Goal: Communication & Community: Ask a question

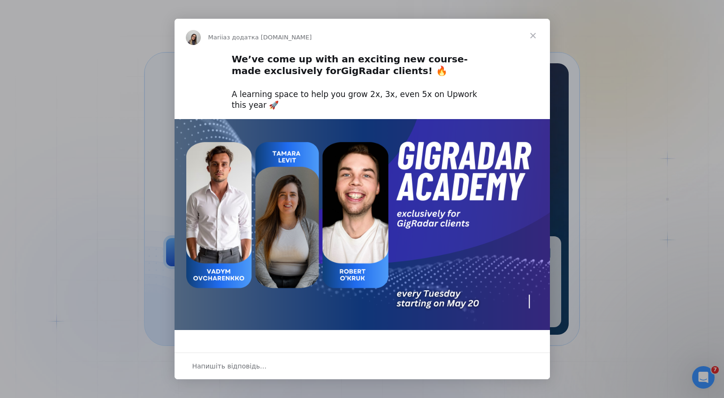
click at [532, 37] on span "Закрити" at bounding box center [533, 36] width 34 height 34
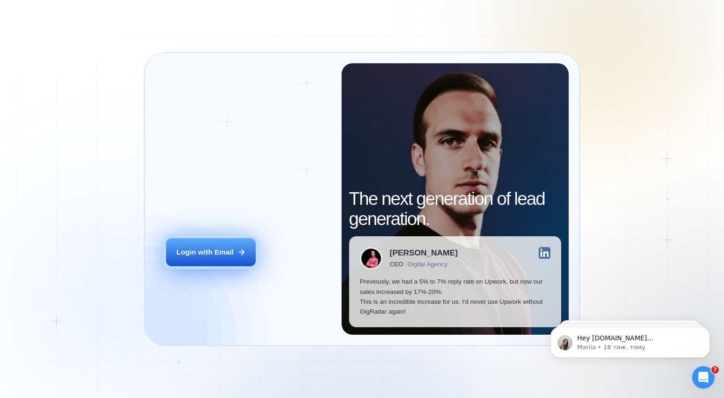
click at [239, 251] on icon at bounding box center [241, 252] width 8 height 8
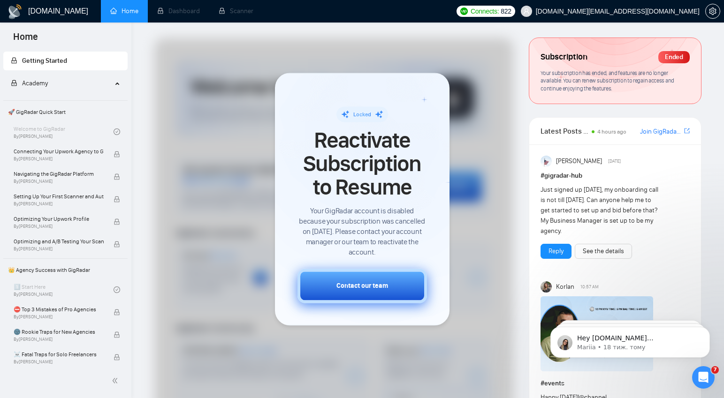
click at [363, 283] on div "Contact our team" at bounding box center [362, 286] width 52 height 10
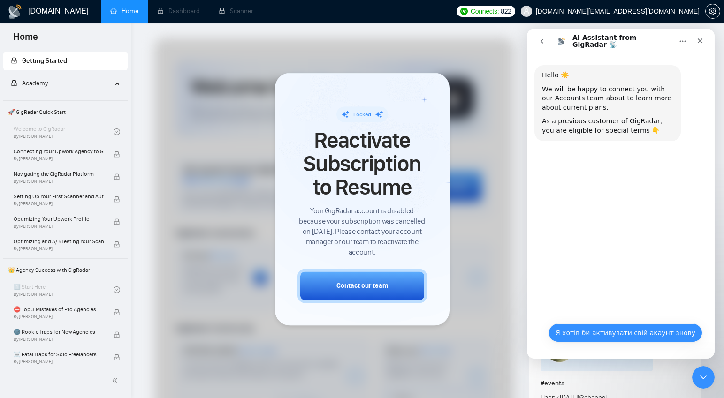
click at [616, 333] on button "Я хотів би активувати свій акаунт знову" at bounding box center [625, 333] width 154 height 19
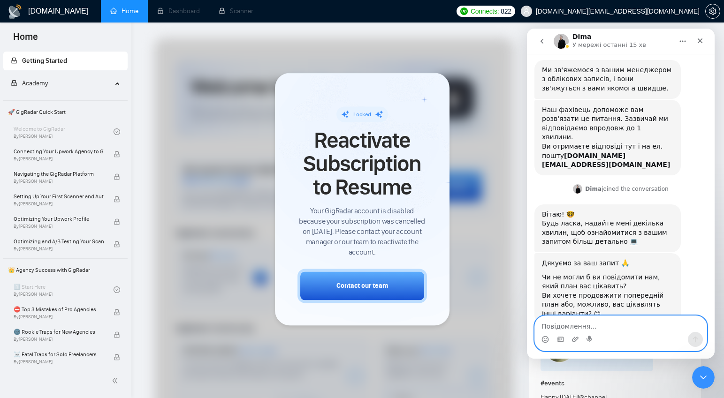
scroll to position [126, 0]
click at [618, 335] on div "Месенджер Intercom" at bounding box center [621, 339] width 172 height 15
click at [646, 328] on textarea "Повідомлення..." at bounding box center [621, 324] width 172 height 16
type textarea "попередній"
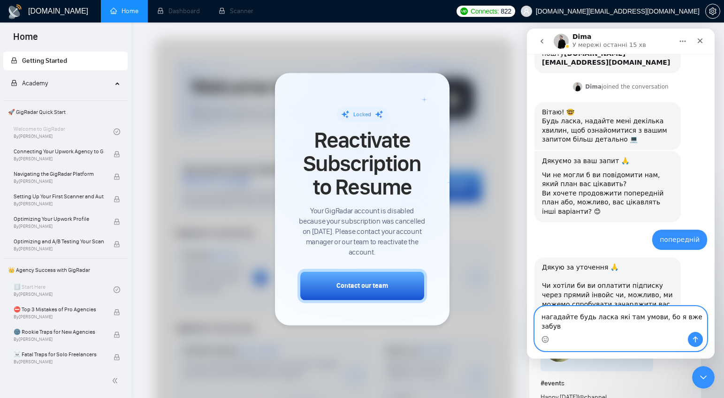
scroll to position [237, 0]
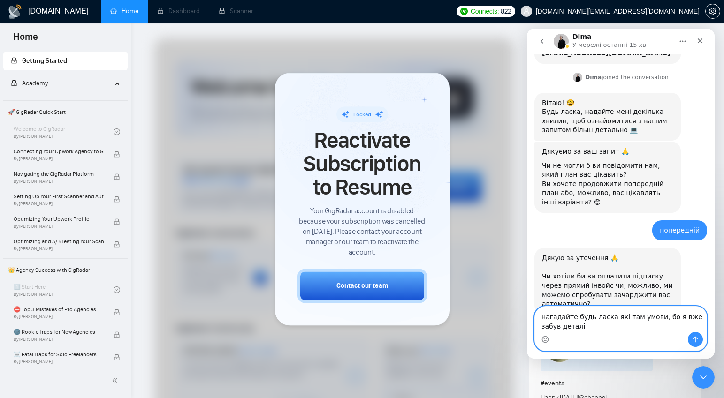
type textarea "нагадайте будь ласка які там умови, бо я вже забув деталі"
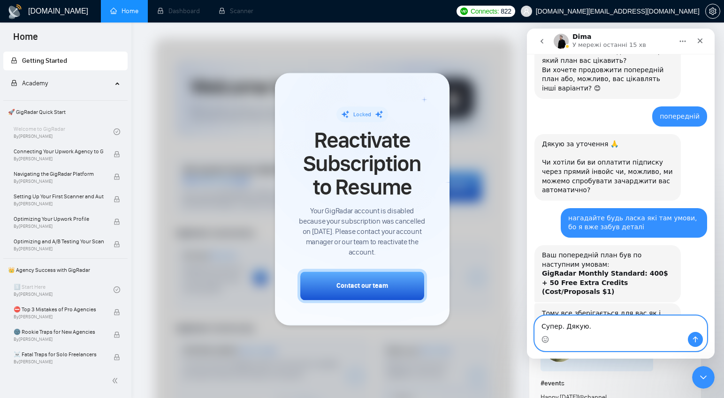
scroll to position [361, 0]
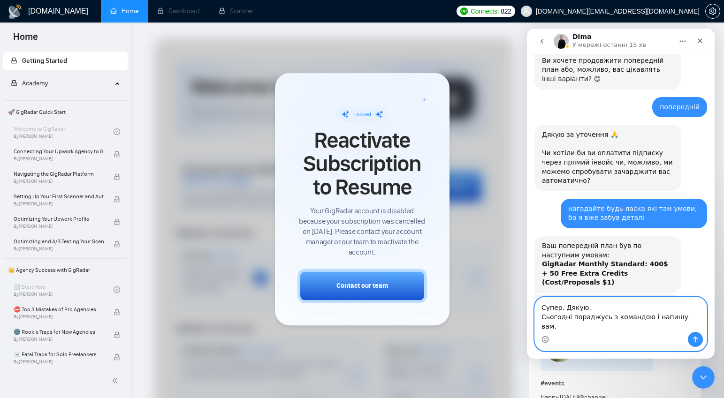
type textarea "Супер. Дякую. Сьогодні пораджусь з командою і напишу вам."
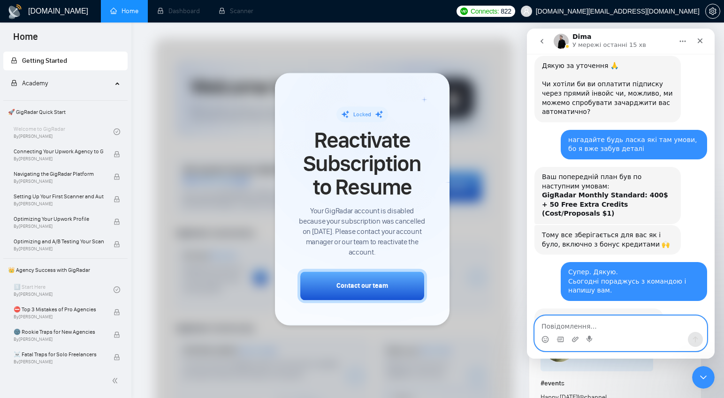
scroll to position [426, 0]
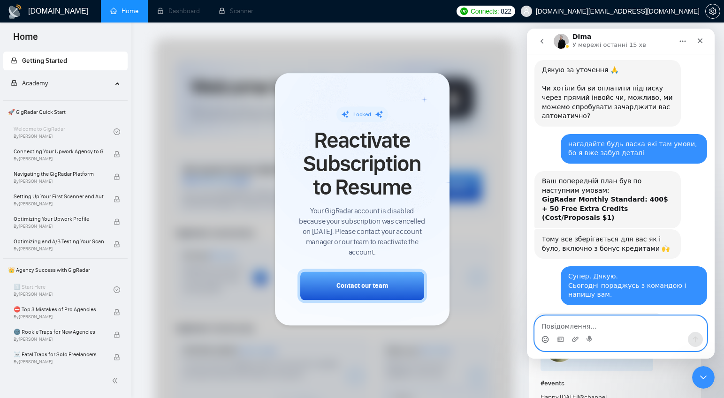
click at [547, 341] on icon "Вибір емодзі" at bounding box center [545, 340] width 8 height 8
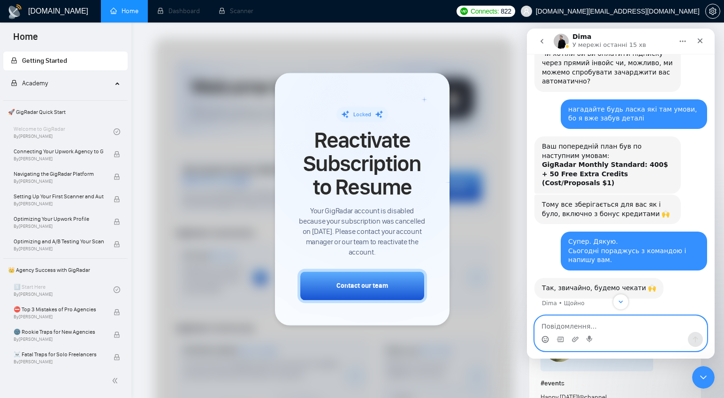
scroll to position [495, 0]
